Goal: Task Accomplishment & Management: Manage account settings

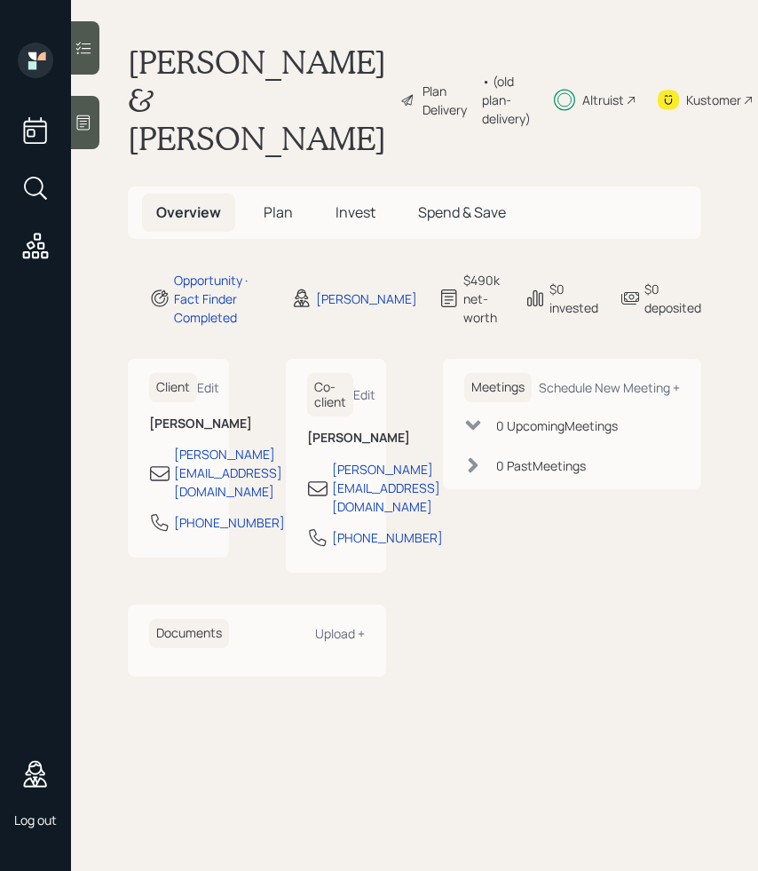
click at [484, 552] on div "Meetings Schedule New Meeting + 0 Upcoming Meeting s 0 Past Meeting s" at bounding box center [572, 518] width 258 height 318
click at [577, 573] on div "Meetings Schedule New Meeting + 0 Upcoming Meeting s 0 Past Meeting s" at bounding box center [572, 518] width 258 height 318
click at [422, 82] on div "Plan Delivery" at bounding box center [447, 100] width 51 height 37
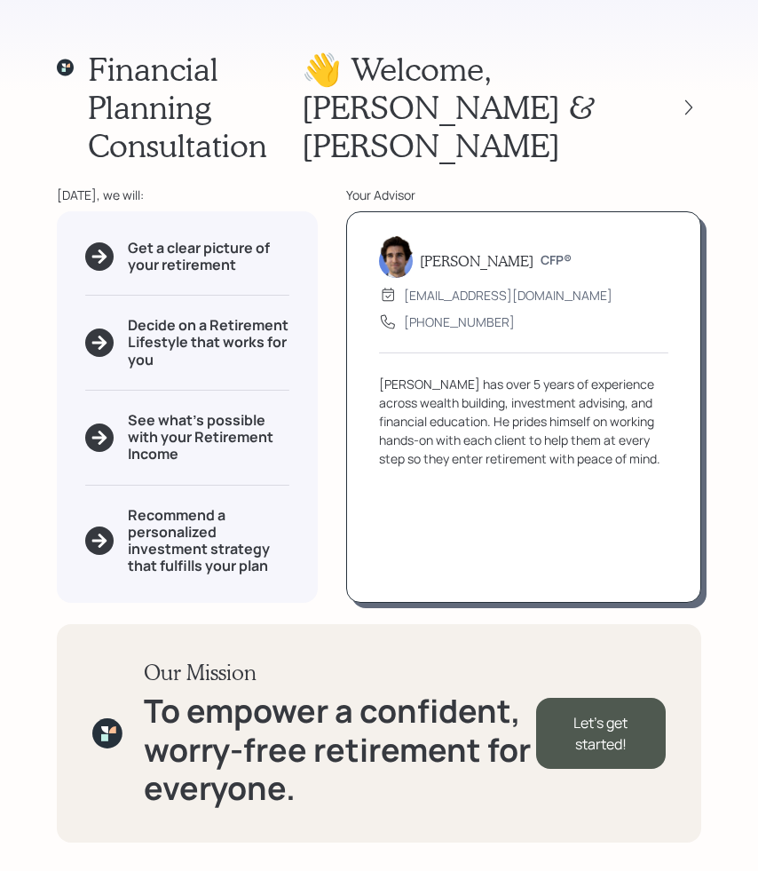
click at [754, 346] on div "Financial Planning Consultation 👋 Welcome , [PERSON_NAME] & [PERSON_NAME] [DATE…" at bounding box center [379, 435] width 758 height 871
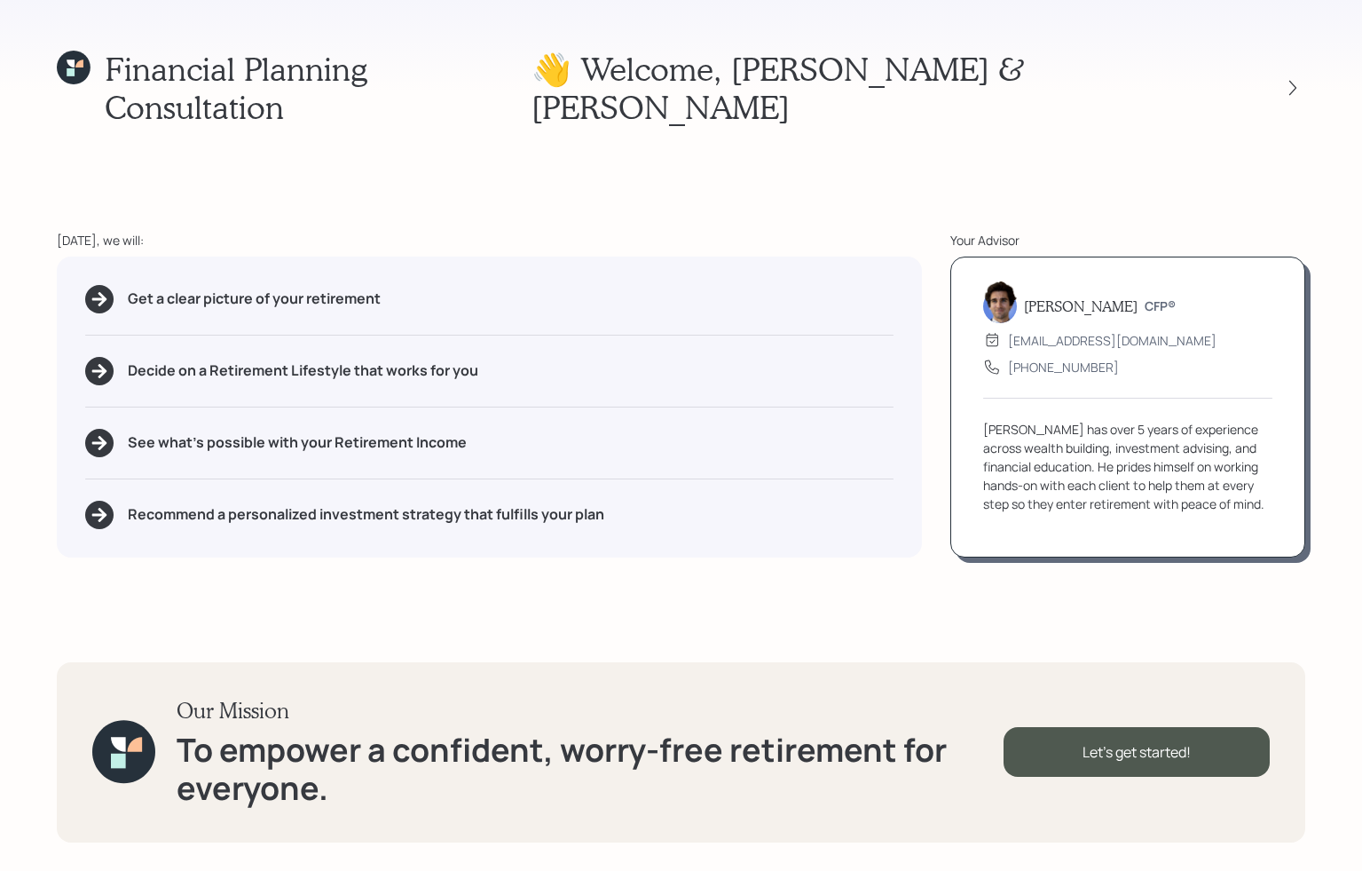
click at [757, 169] on div "Financial Planning Consultation 👋 Welcome , [PERSON_NAME] & [PERSON_NAME] [DATE…" at bounding box center [681, 435] width 1362 height 871
click at [757, 171] on div "Financial Planning Consultation 👋 Welcome , [PERSON_NAME] & [PERSON_NAME] [DATE…" at bounding box center [681, 435] width 1362 height 871
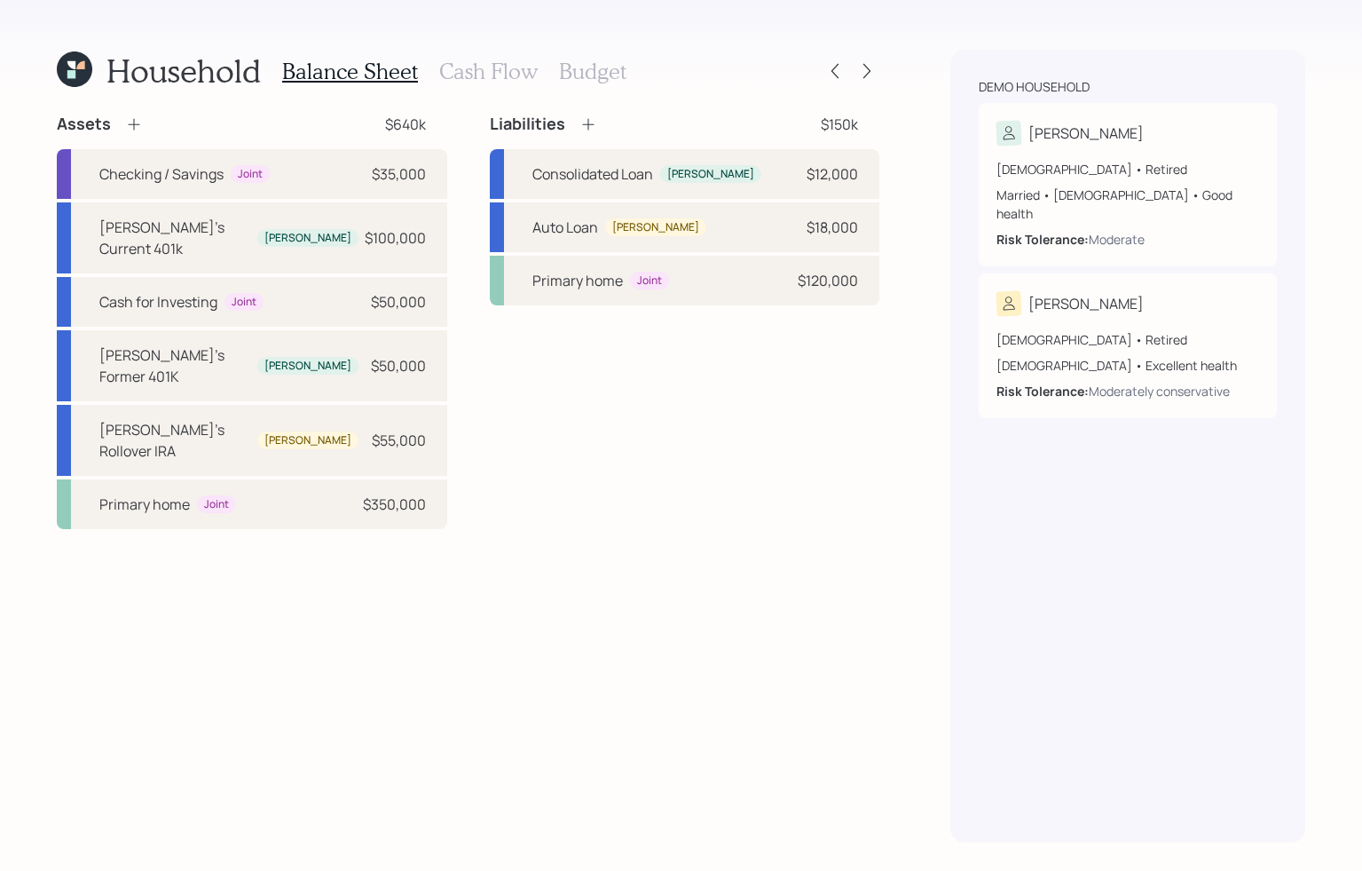
click at [473, 74] on h3 "Cash Flow" at bounding box center [488, 72] width 99 height 26
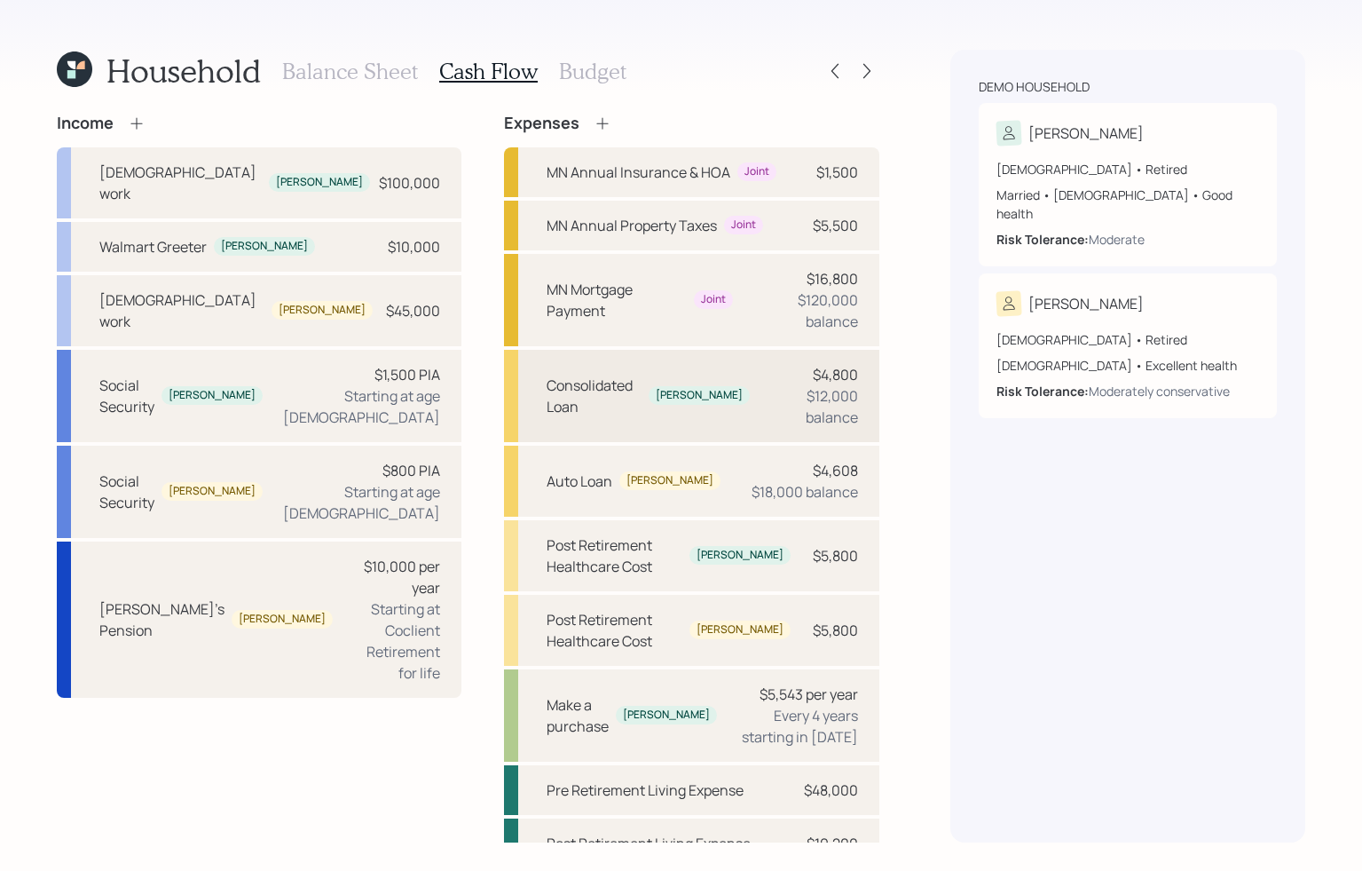
click at [594, 375] on div "Consolidated Loan" at bounding box center [594, 396] width 95 height 43
select select "other"
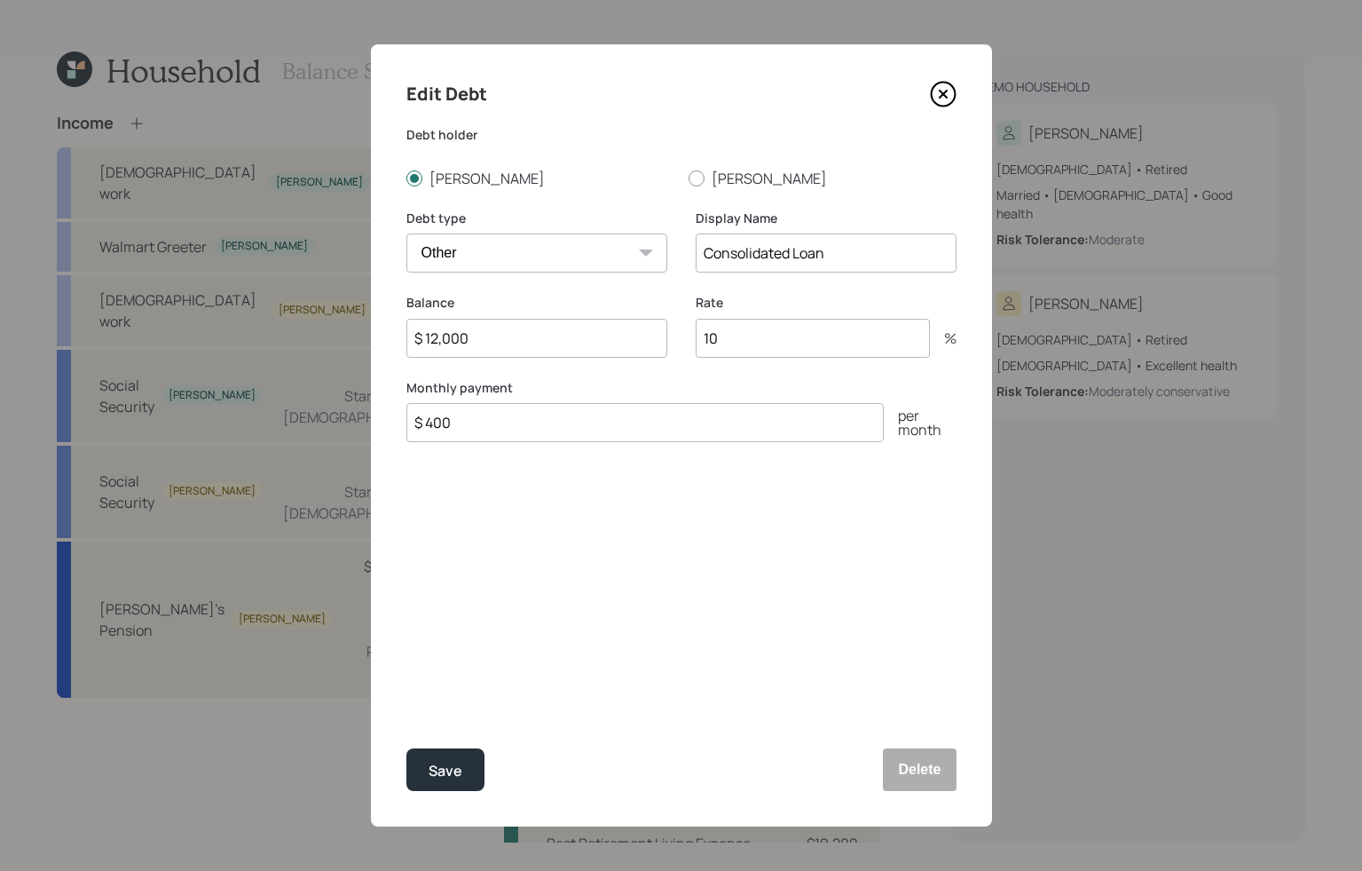
click at [757, 88] on icon at bounding box center [943, 94] width 27 height 27
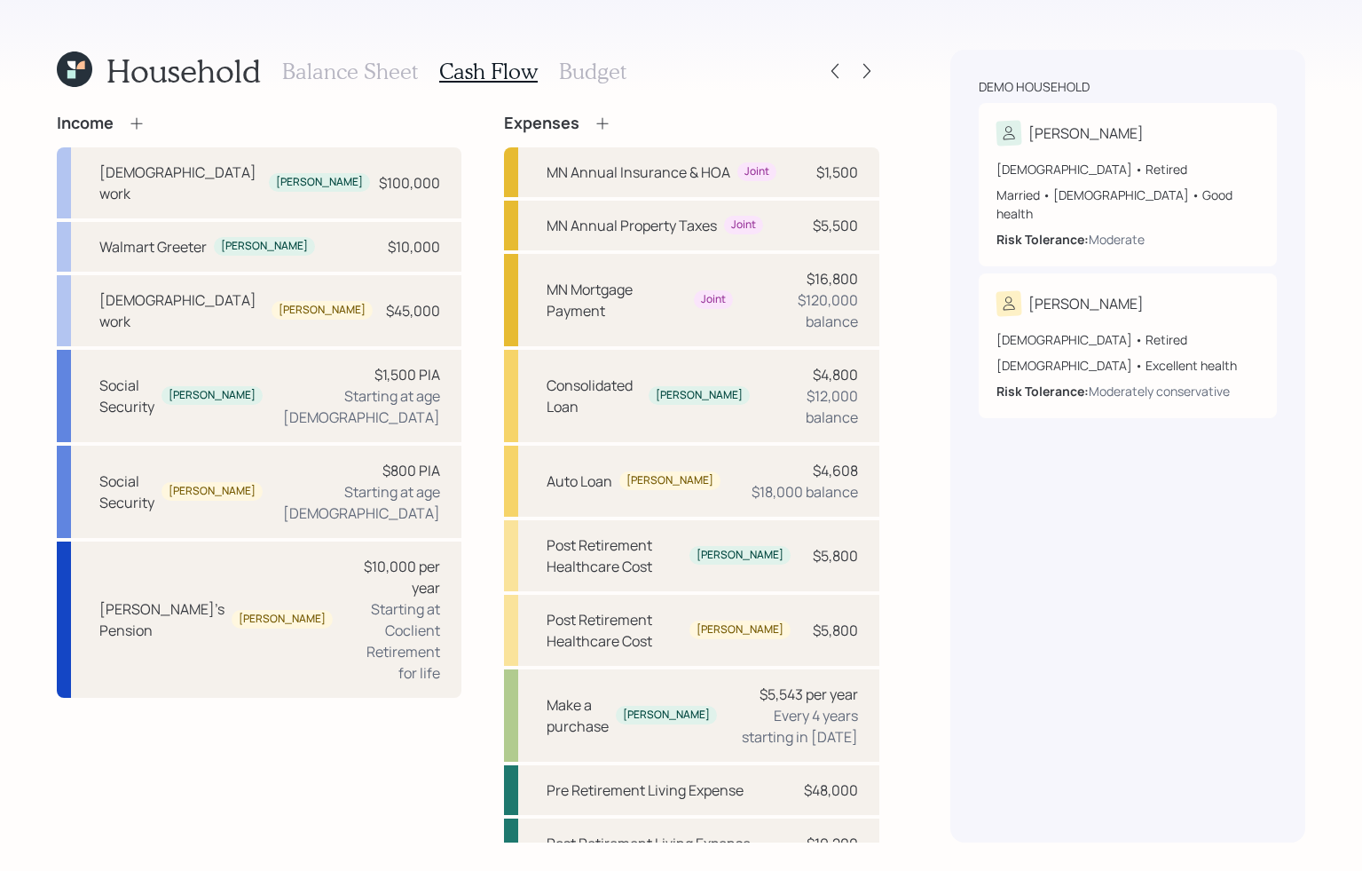
click at [582, 76] on h3 "Budget" at bounding box center [592, 72] width 67 height 26
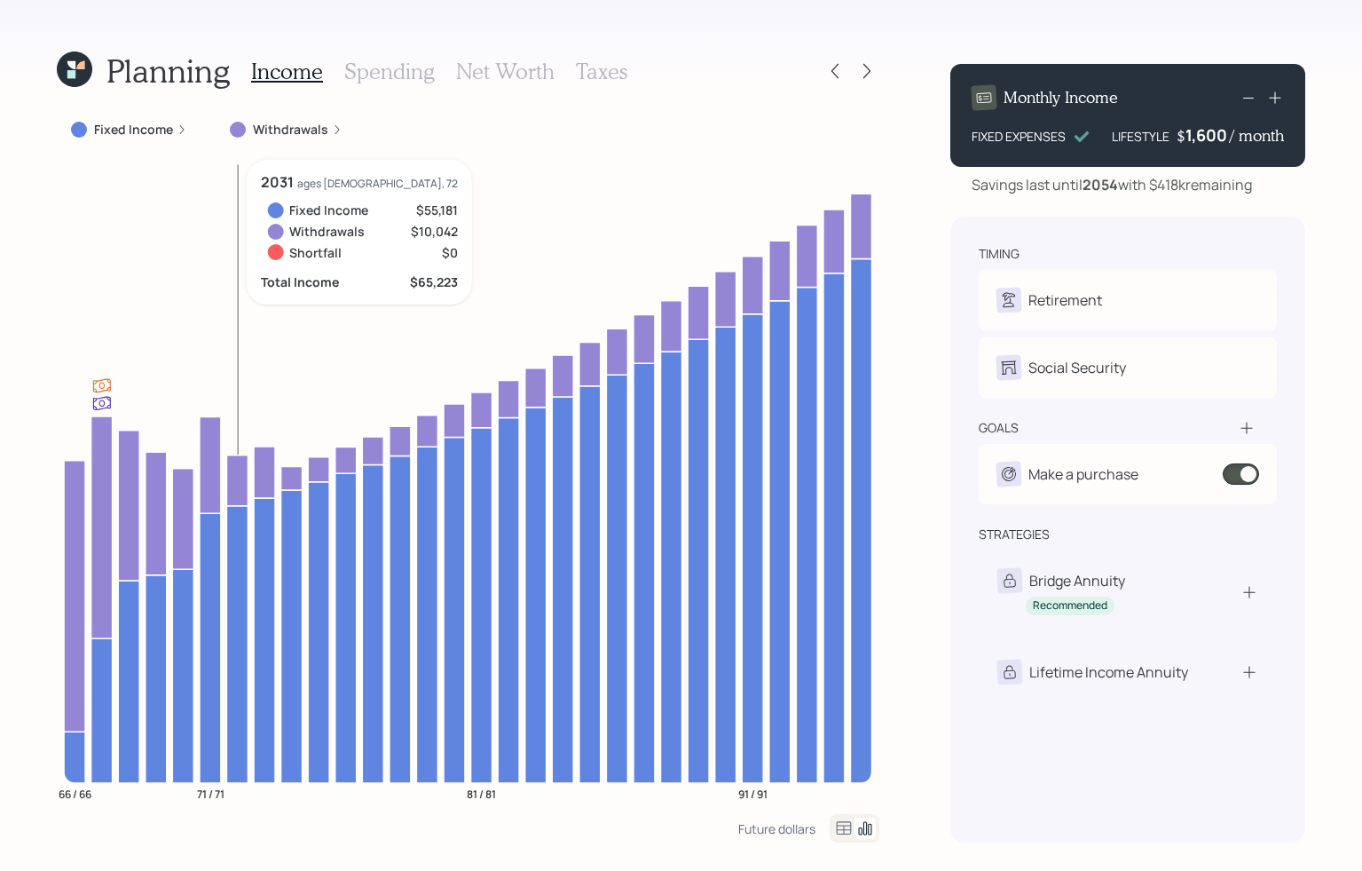
click at [230, 591] on icon at bounding box center [236, 643] width 21 height 277
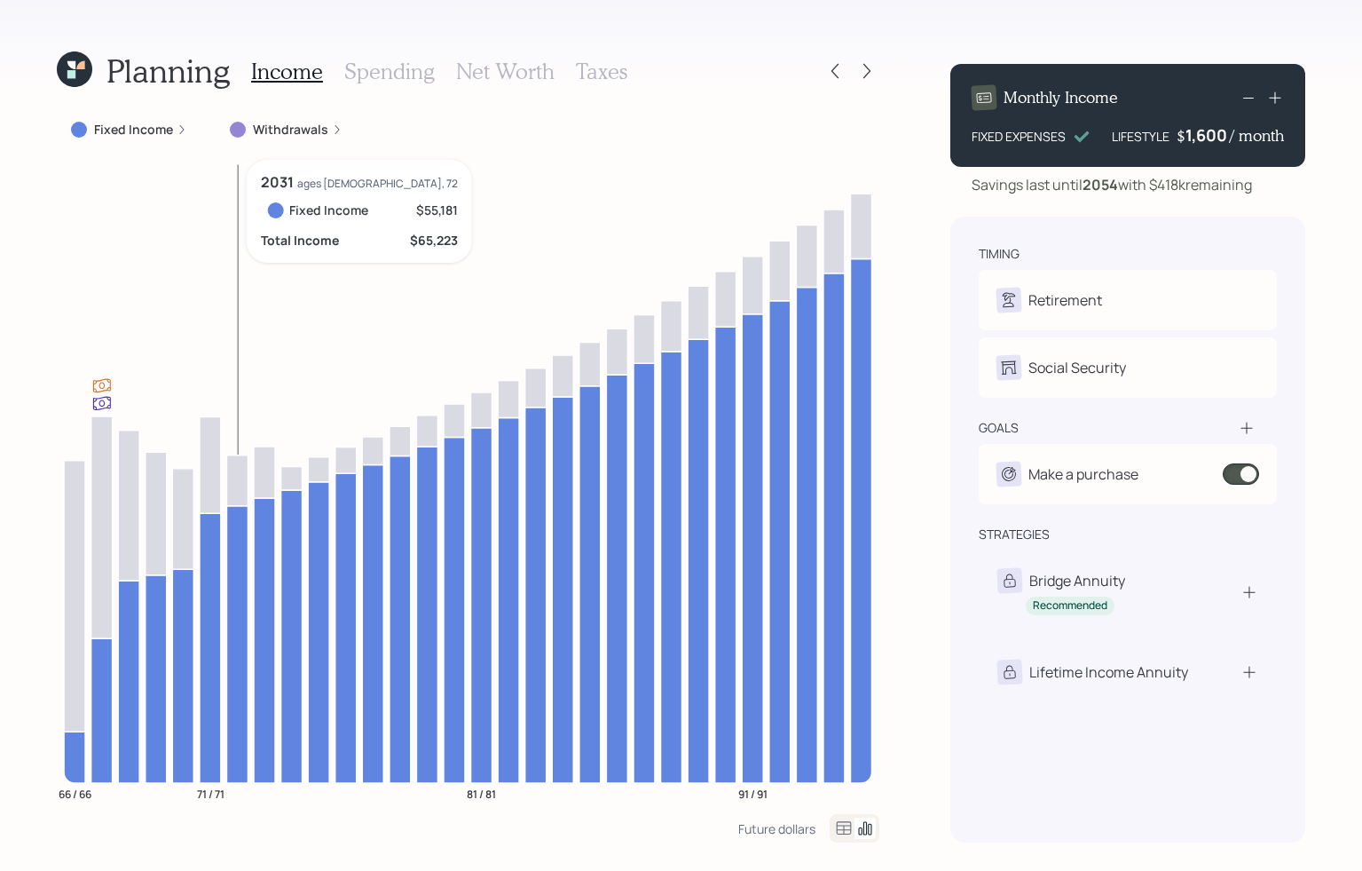
click at [230, 591] on icon at bounding box center [236, 643] width 21 height 277
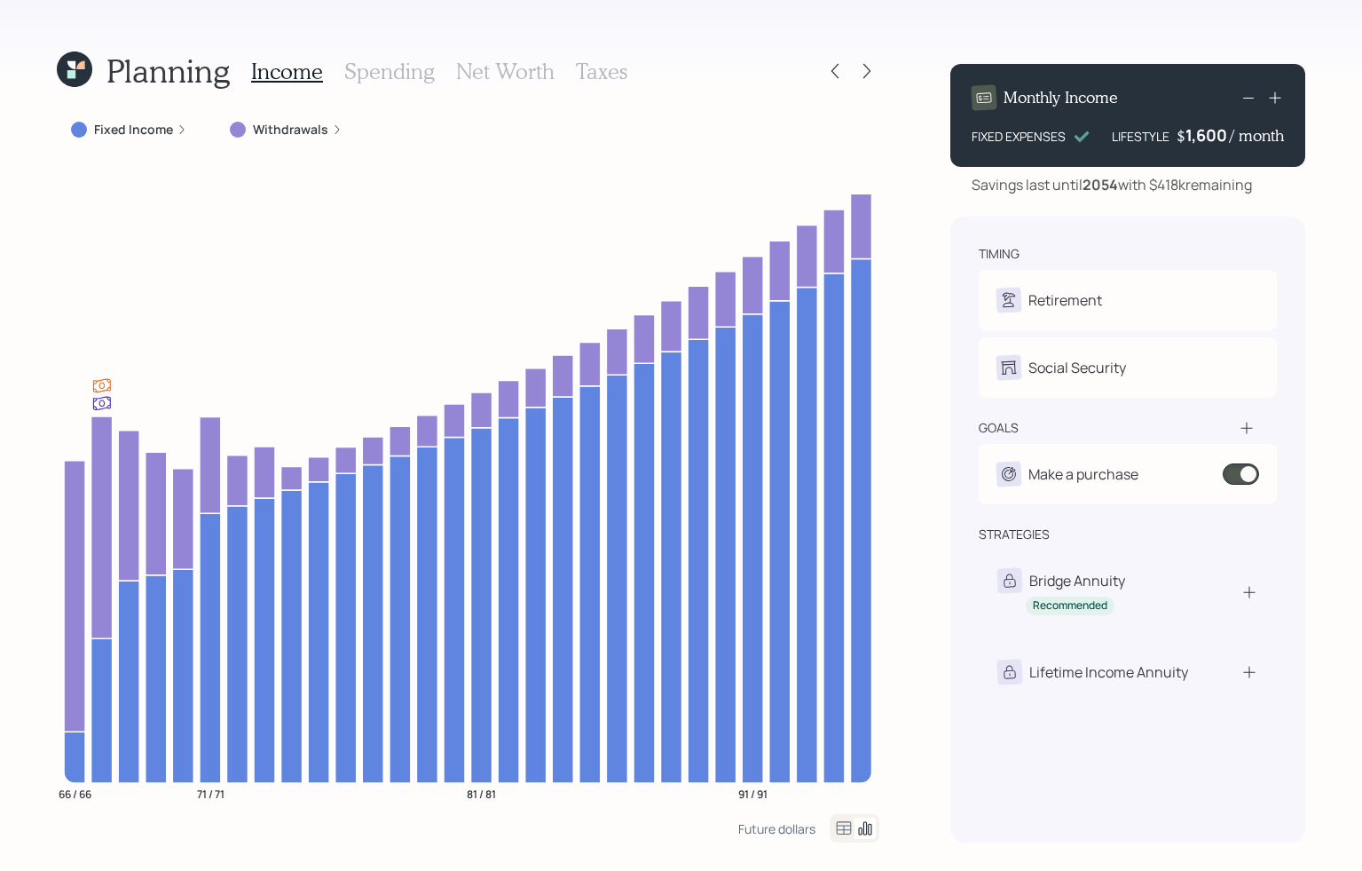
click at [157, 128] on label "Fixed Income" at bounding box center [133, 130] width 79 height 18
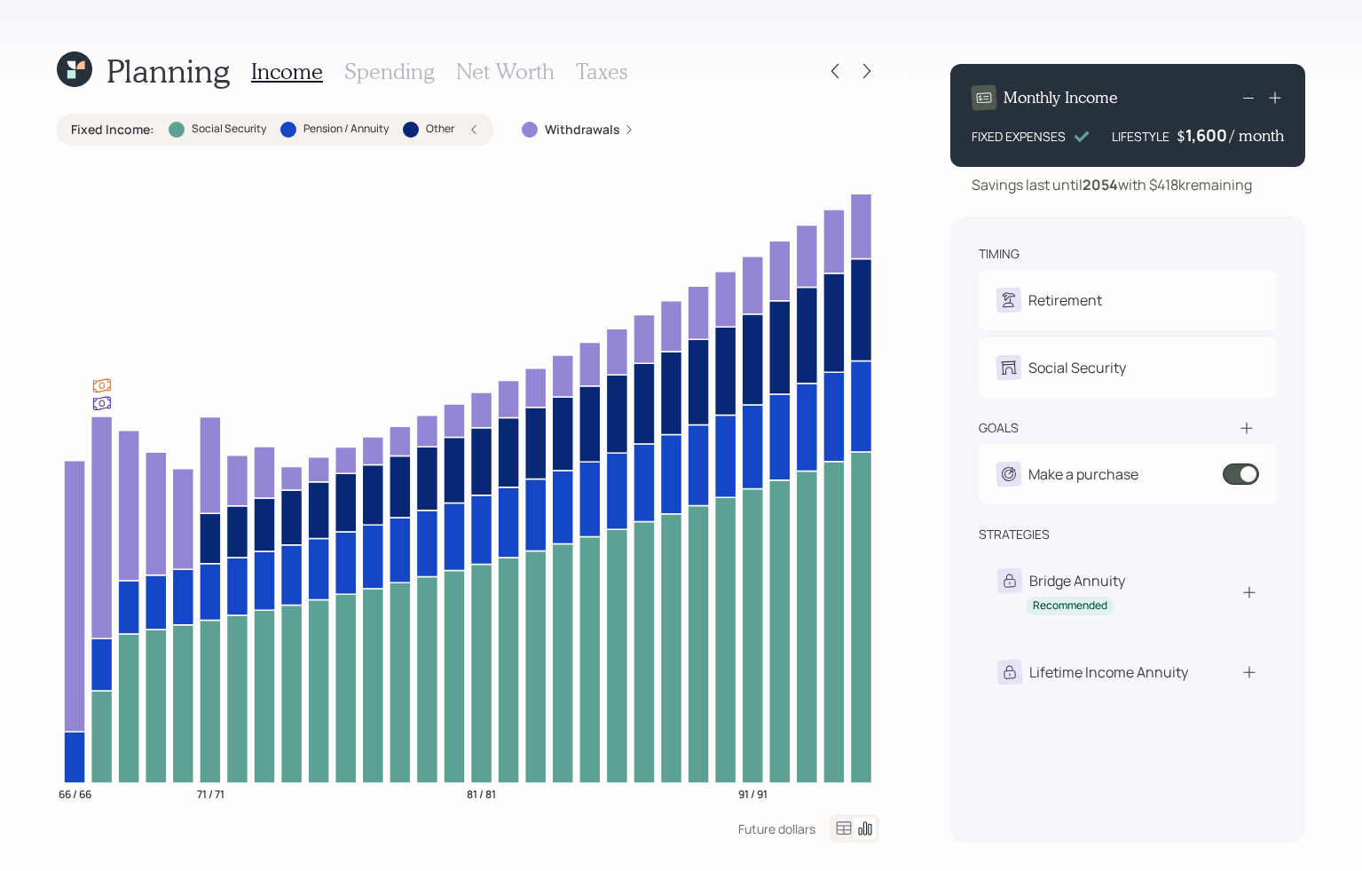
click at [138, 134] on label "Fixed Income :" at bounding box center [112, 130] width 83 height 18
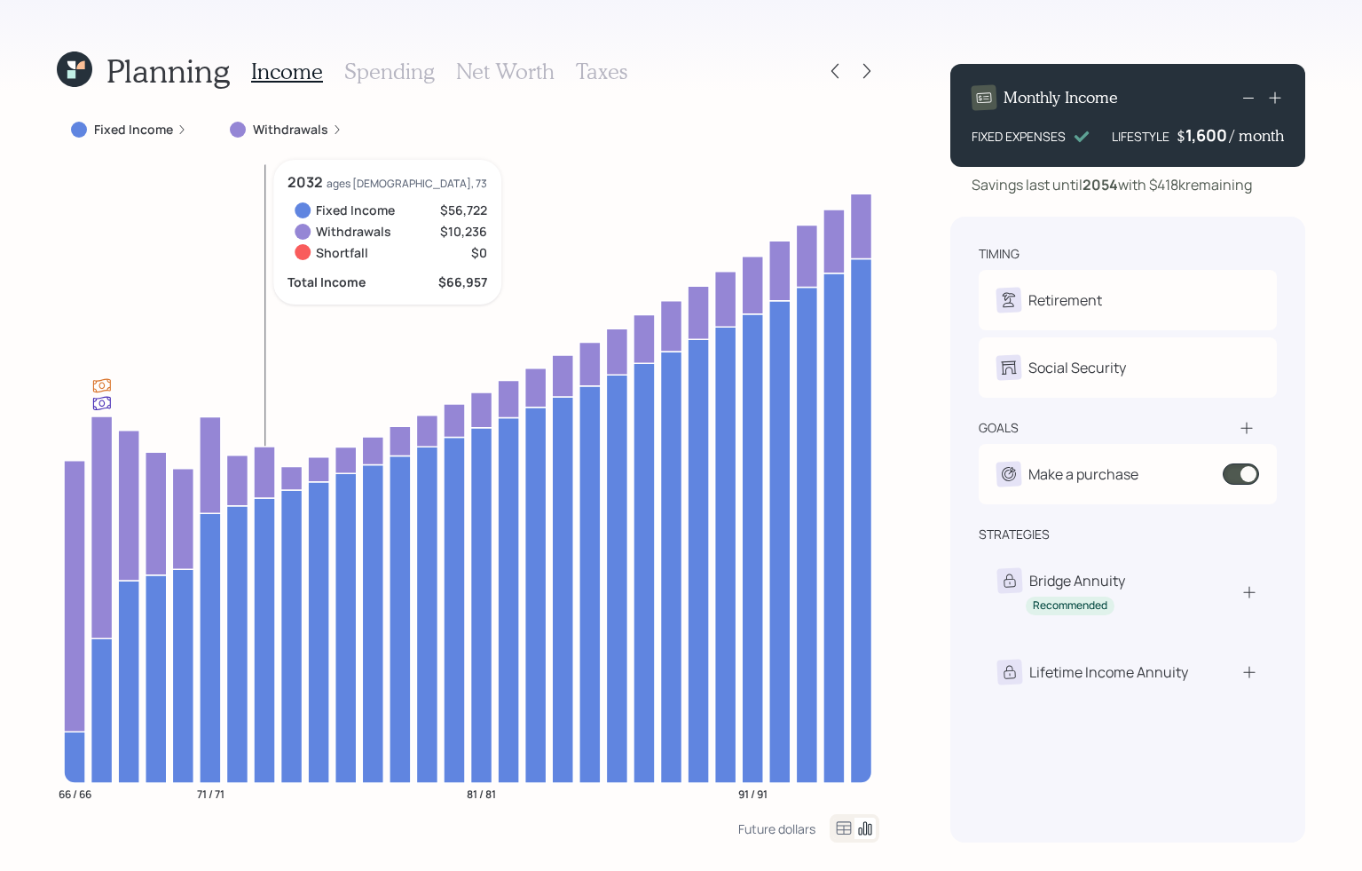
click at [257, 462] on icon at bounding box center [264, 471] width 21 height 51
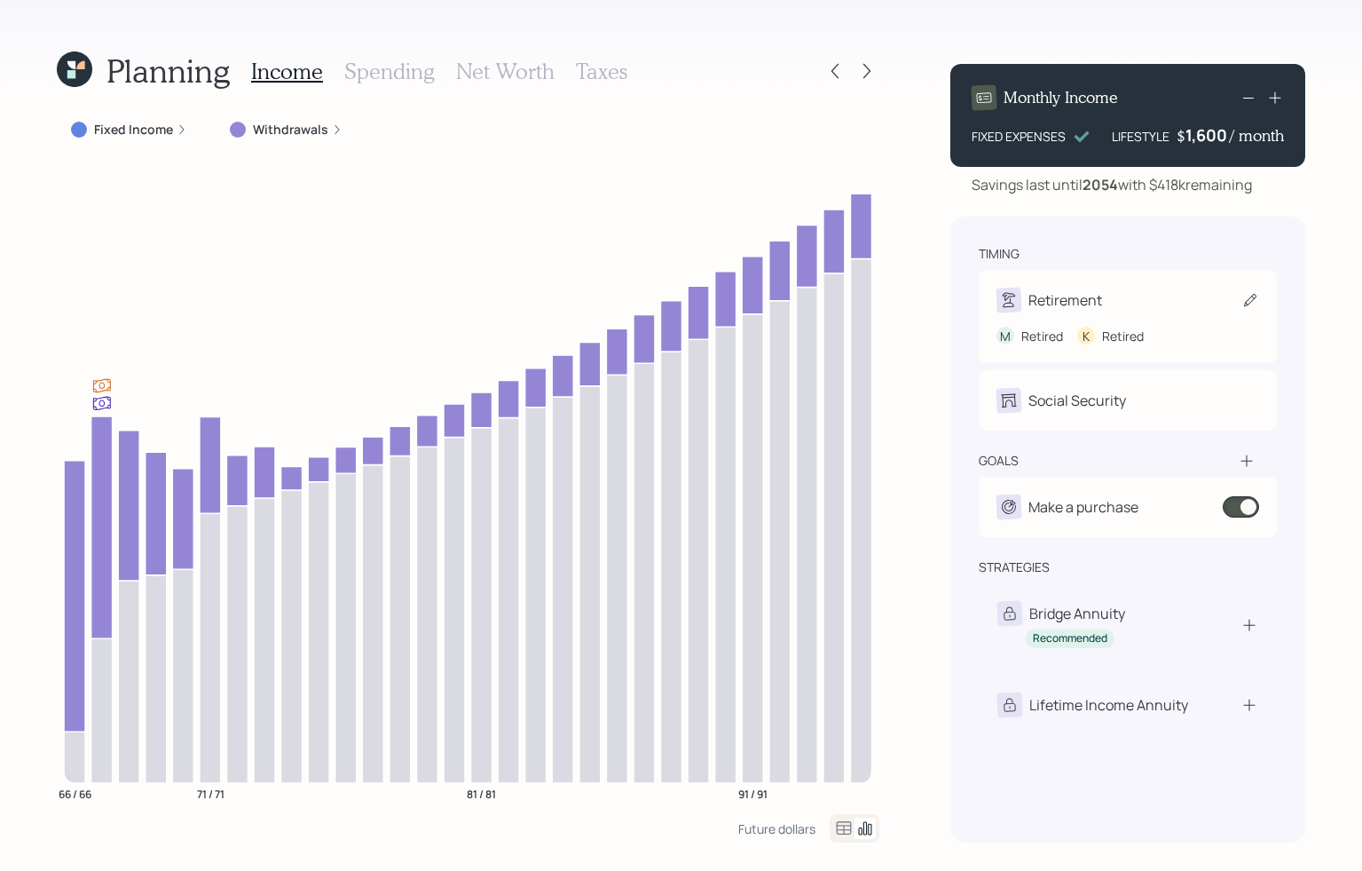
click at [757, 320] on div "M Retired K Retired" at bounding box center [1128, 328] width 263 height 33
select select "5"
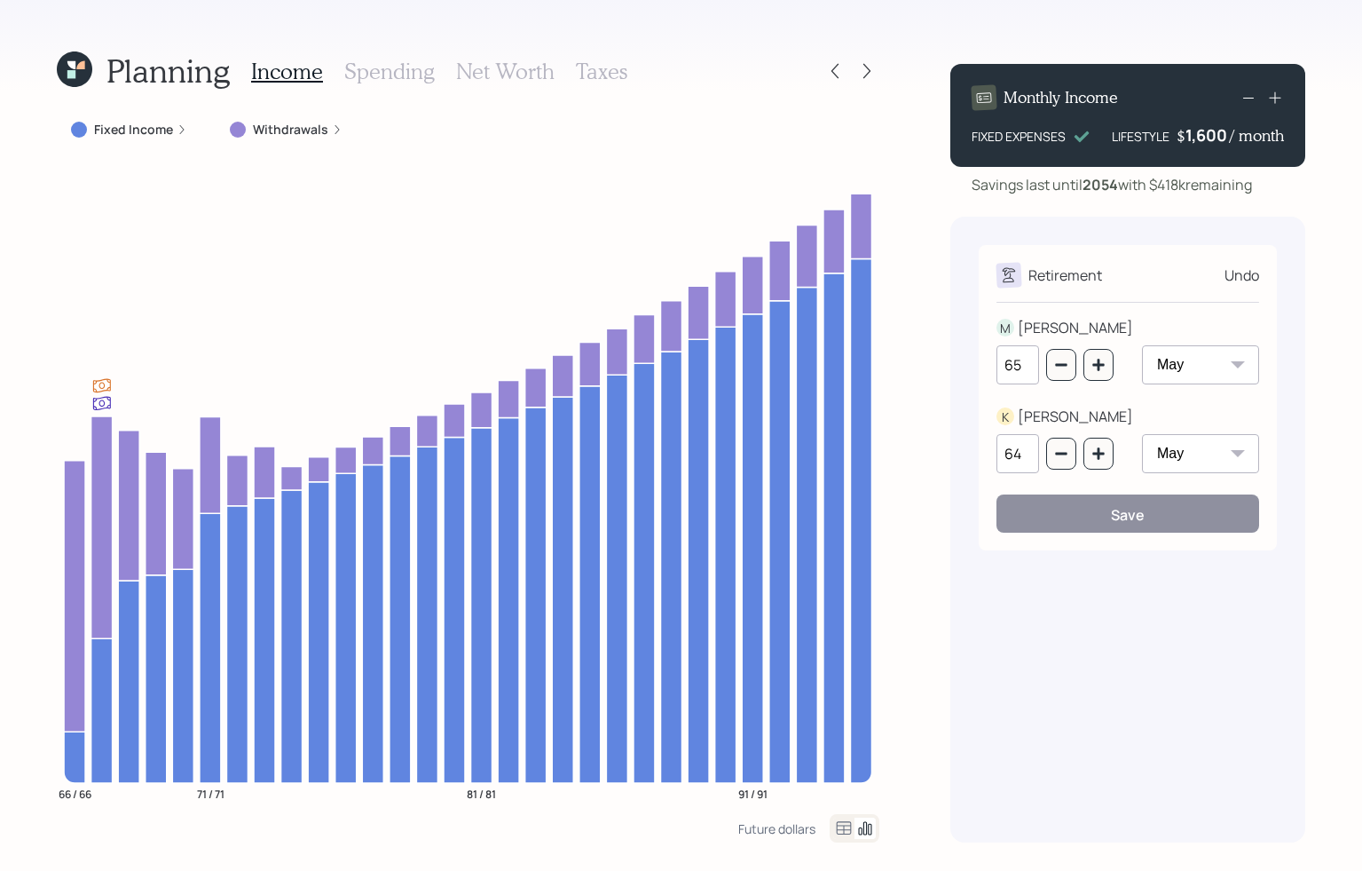
click at [757, 277] on div "Undo" at bounding box center [1242, 274] width 35 height 21
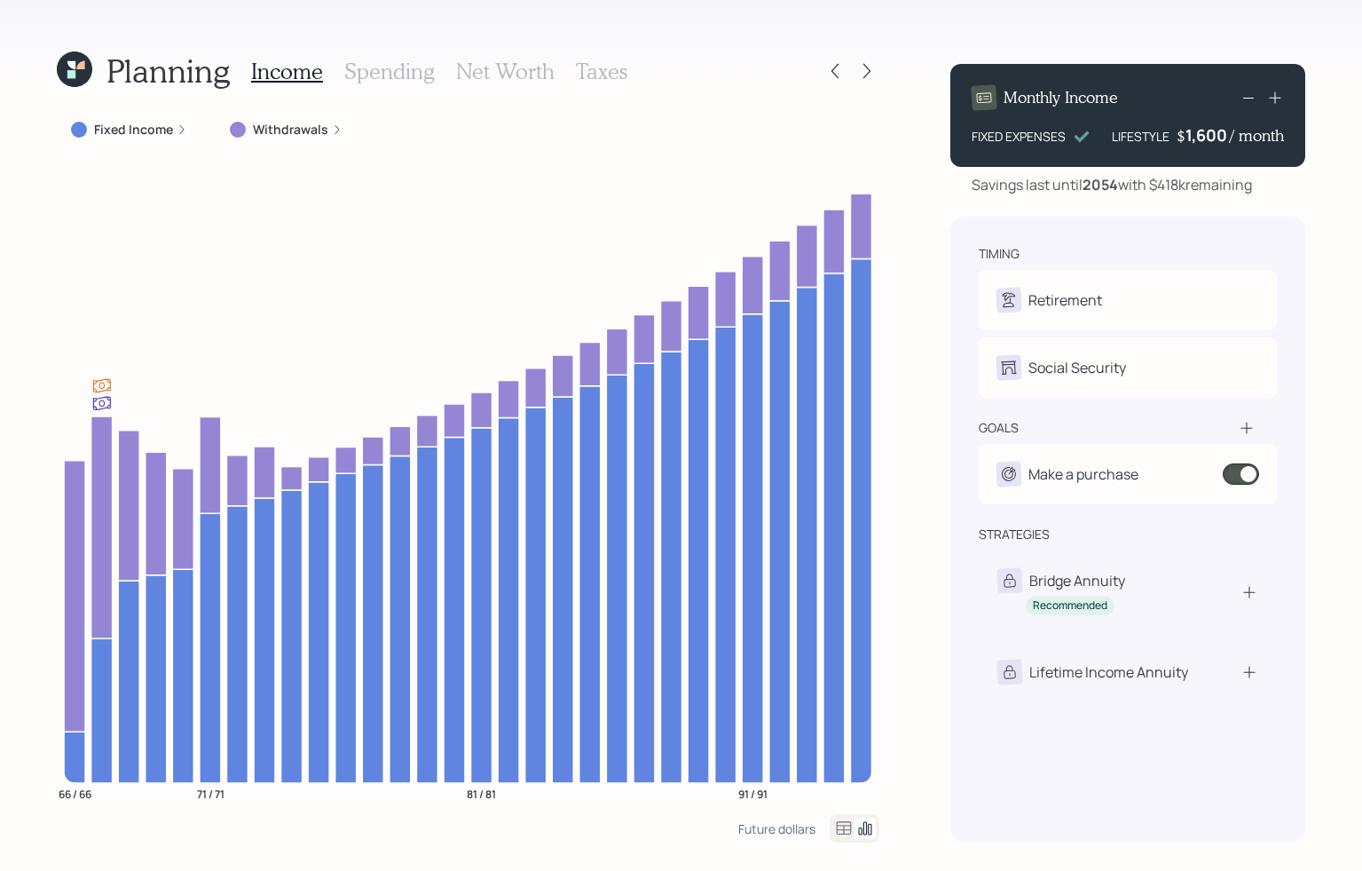
click at [376, 75] on h3 "Spending" at bounding box center [389, 72] width 91 height 26
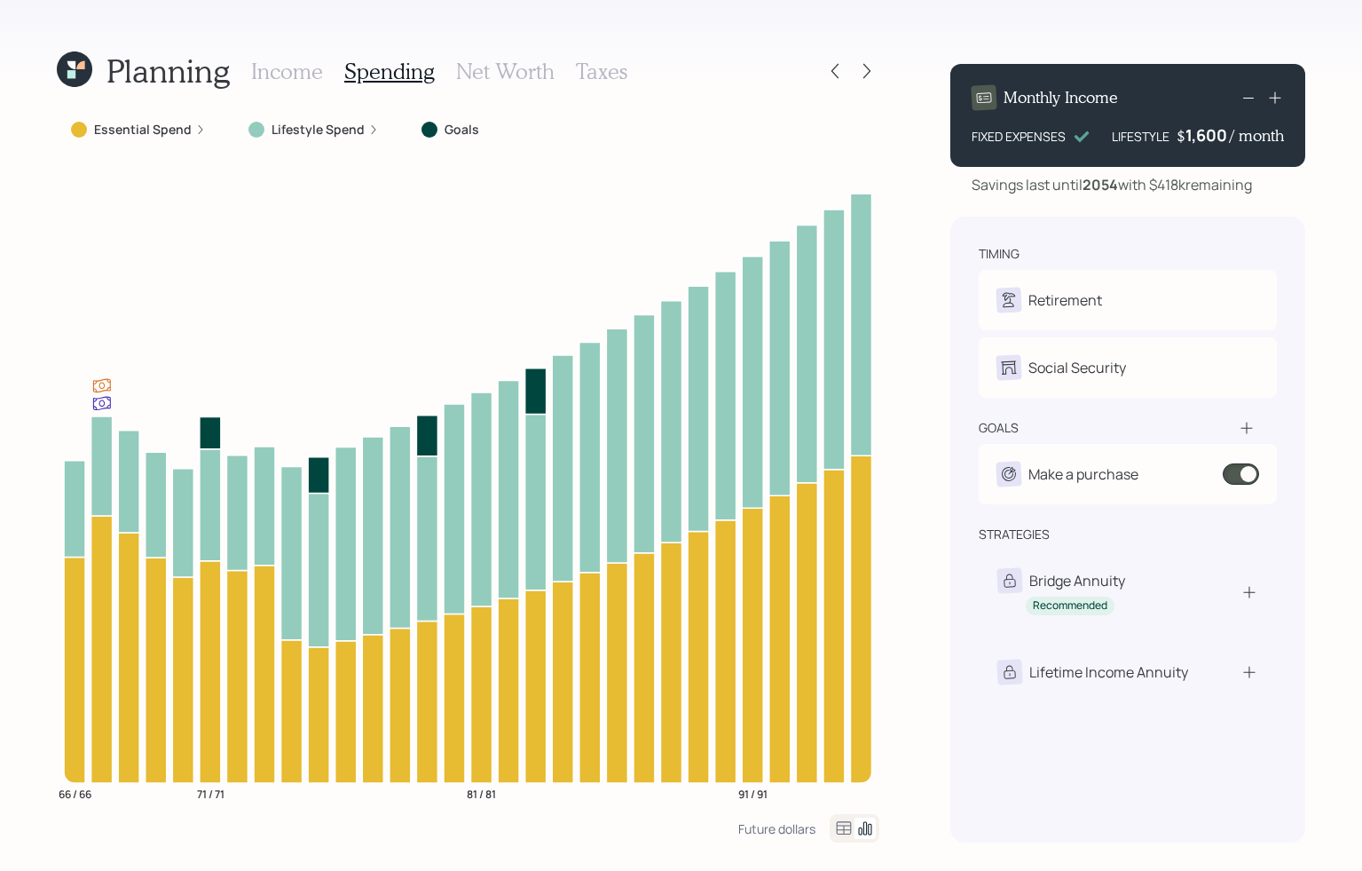
click at [757, 99] on icon at bounding box center [1248, 97] width 21 height 21
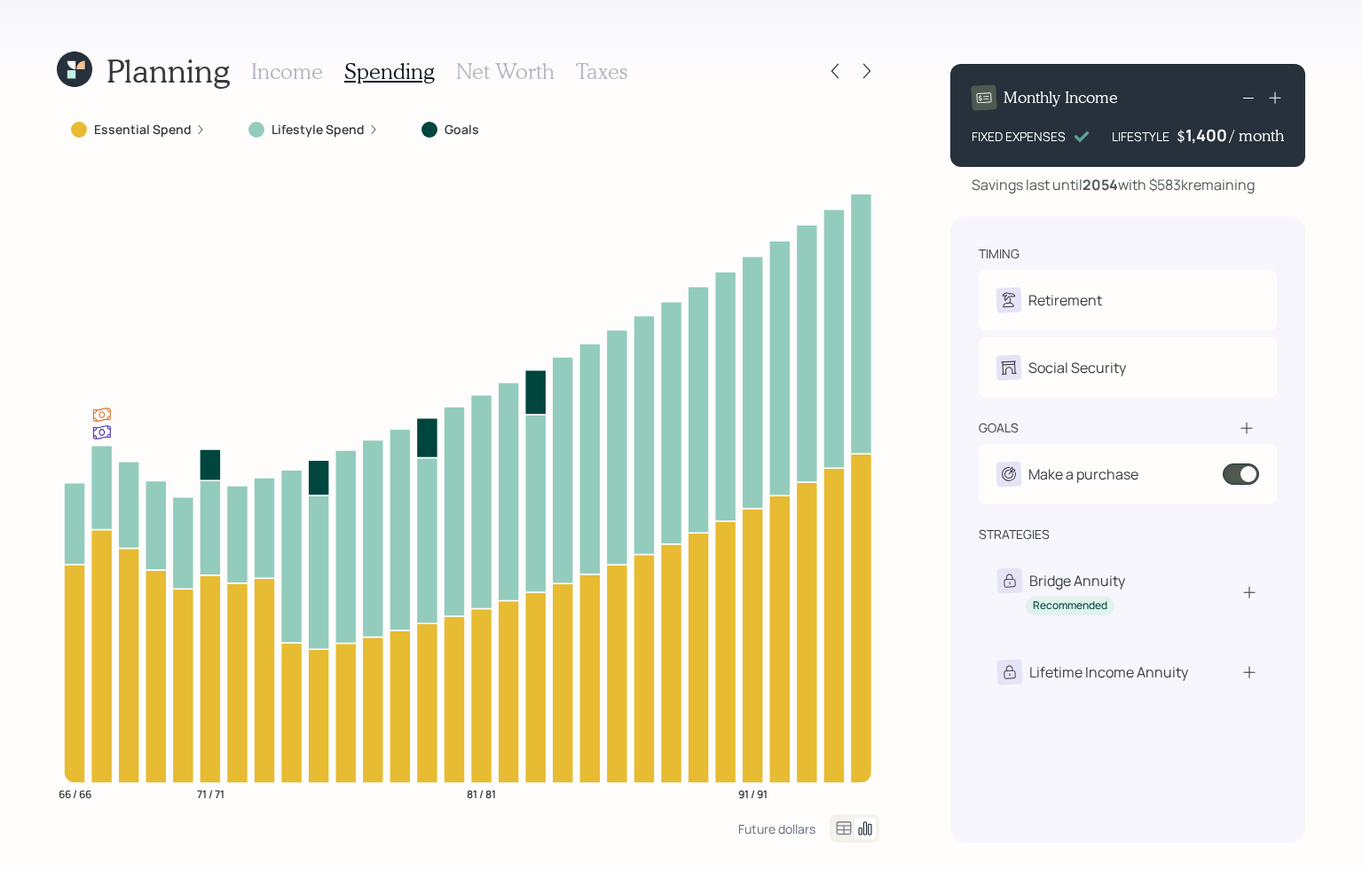
click at [757, 98] on icon at bounding box center [1275, 98] width 12 height 12
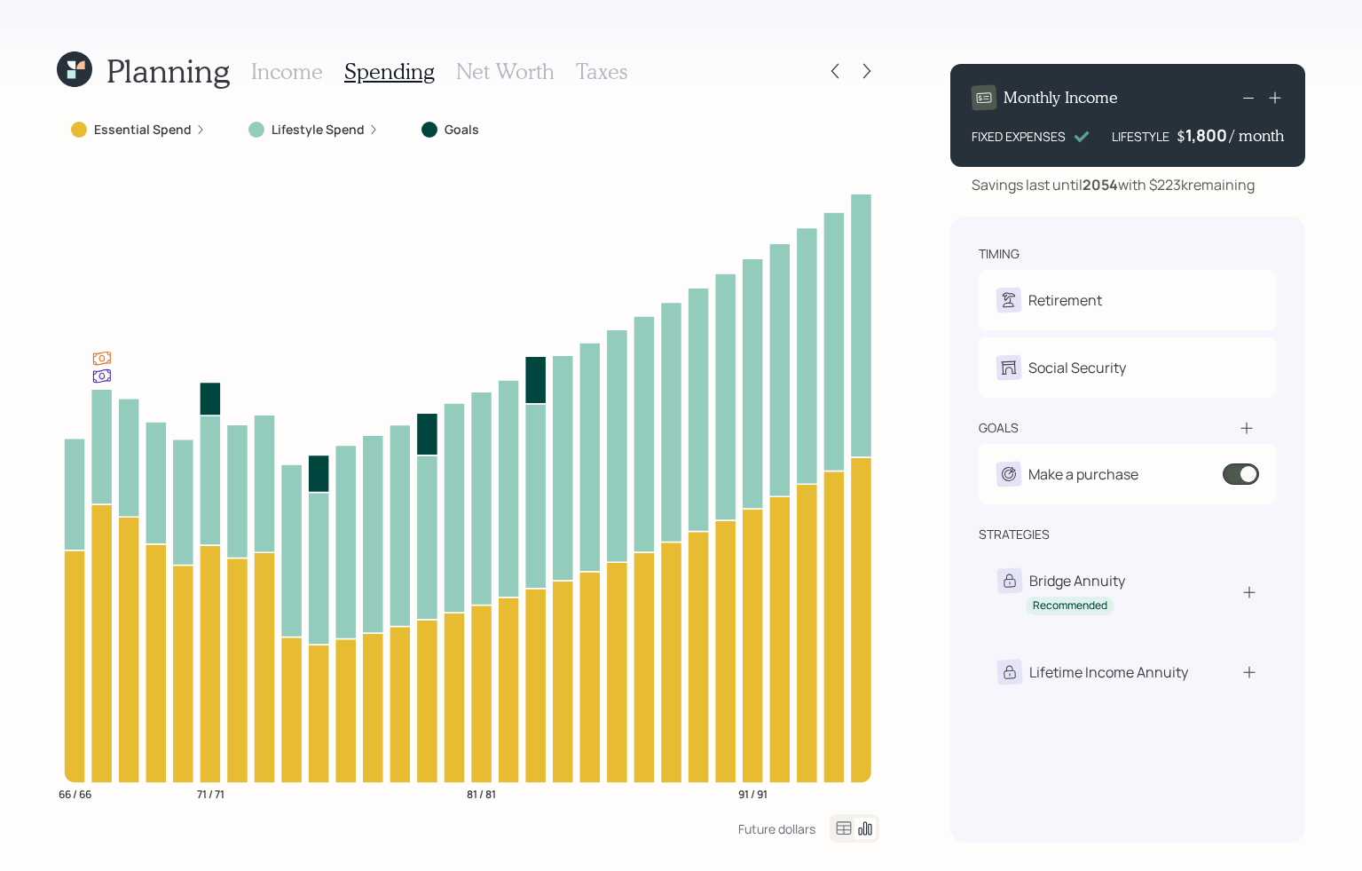
click at [525, 72] on h3 "Net Worth" at bounding box center [505, 72] width 99 height 26
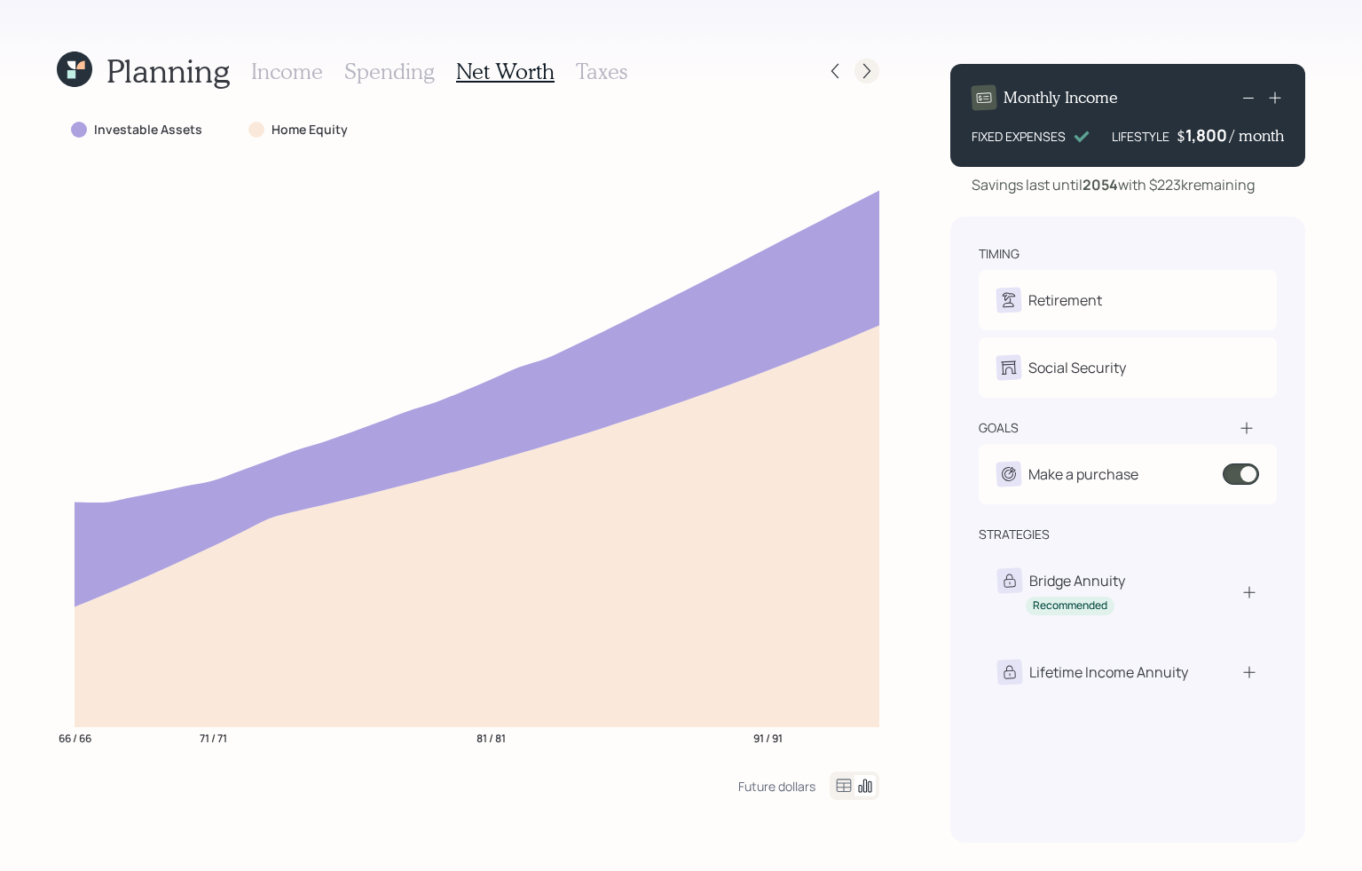
click at [757, 65] on icon at bounding box center [867, 71] width 7 height 15
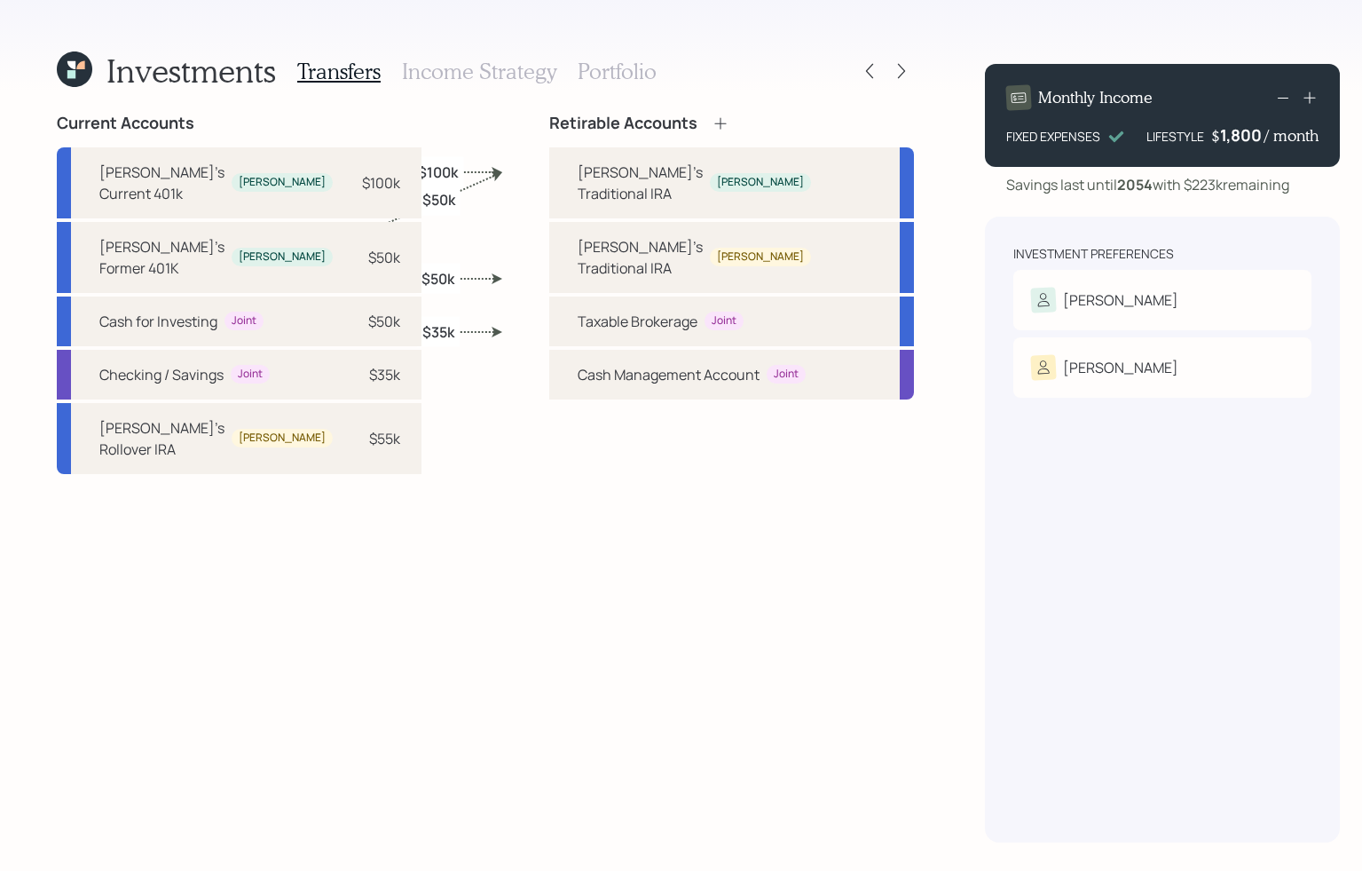
click at [757, 65] on icon at bounding box center [901, 71] width 7 height 15
click at [491, 70] on h3 "Income Strategy" at bounding box center [479, 72] width 154 height 26
